Goal: Task Accomplishment & Management: Use online tool/utility

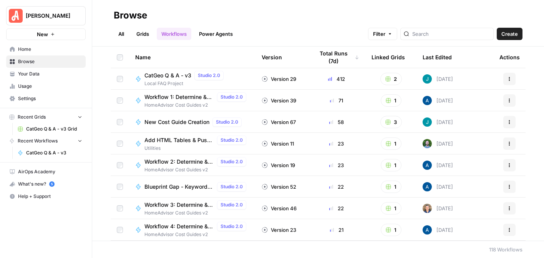
click at [140, 35] on link "Grids" at bounding box center [143, 34] width 22 height 12
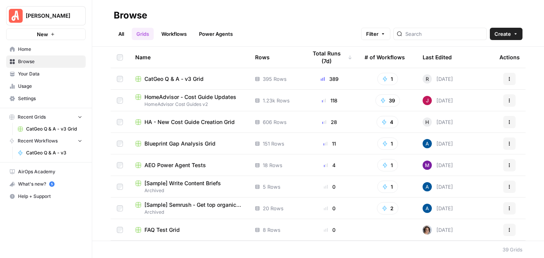
click at [35, 71] on span "Your Data" at bounding box center [50, 73] width 64 height 7
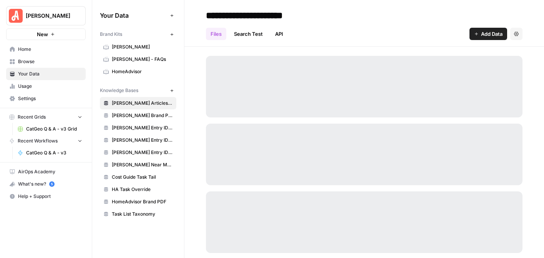
click at [130, 57] on span "[PERSON_NAME] - FAQs" at bounding box center [142, 59] width 61 height 7
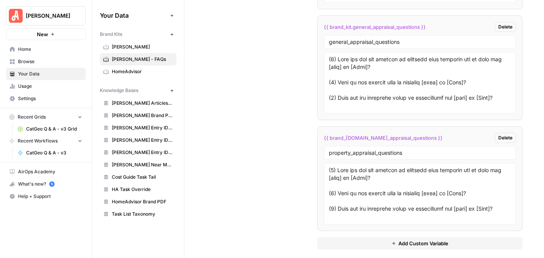
scroll to position [2592, 0]
click at [407, 70] on textarea at bounding box center [420, 82] width 182 height 55
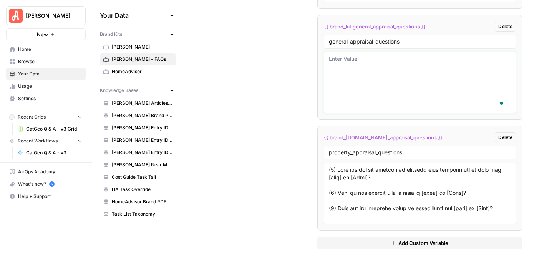
paste textarea "(1) What are the key factors to consider when deciding who to hire for a [task]…"
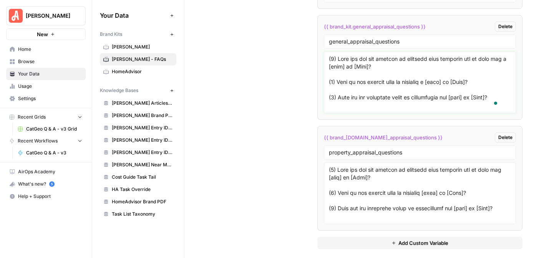
scroll to position [260, 0]
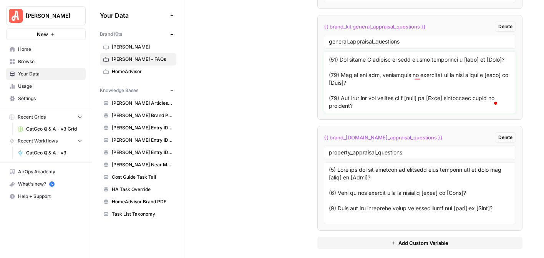
type textarea "(1) What are the key factors to consider when deciding who to hire for a [task]…"
click at [414, 176] on textarea at bounding box center [420, 193] width 182 height 55
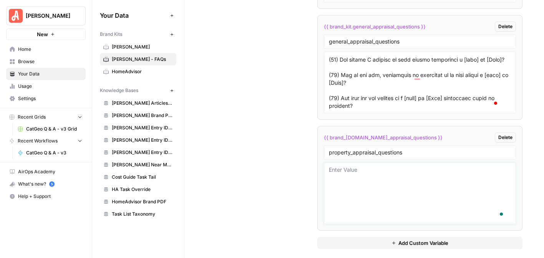
paste textarea "(1) What are the key factors to consider when deciding who to hire for a [task]…"
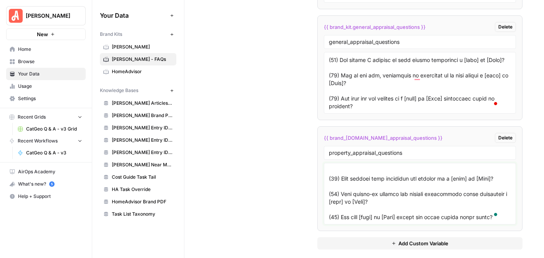
scroll to position [2592, 0]
type textarea "(1) What are the key factors to consider when deciding who to hire for a [task]…"
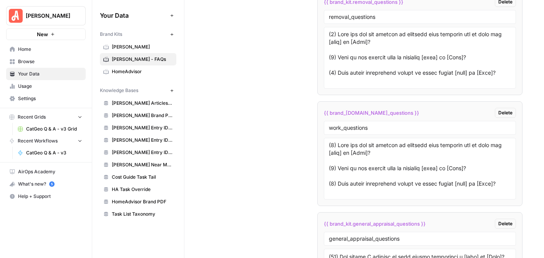
scroll to position [2361, 0]
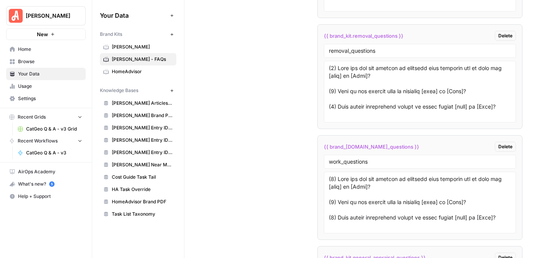
click at [53, 20] on button "[PERSON_NAME]" at bounding box center [46, 15] width 80 height 19
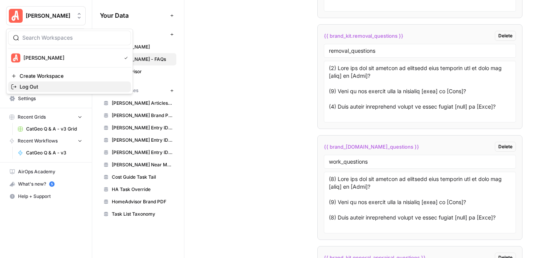
click at [39, 86] on span "Log Out" at bounding box center [72, 87] width 105 height 8
